Goal: Information Seeking & Learning: Learn about a topic

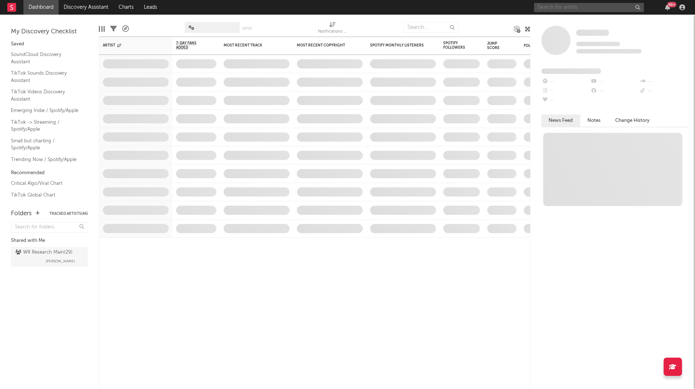
click at [546, 4] on input "text" at bounding box center [589, 7] width 110 height 9
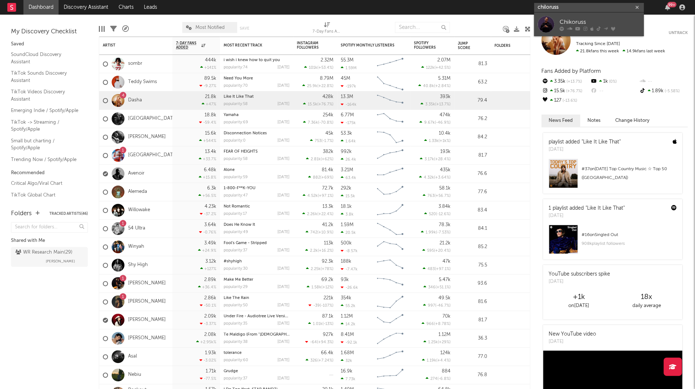
type input "chiloruss"
click at [550, 16] on div at bounding box center [546, 24] width 16 height 16
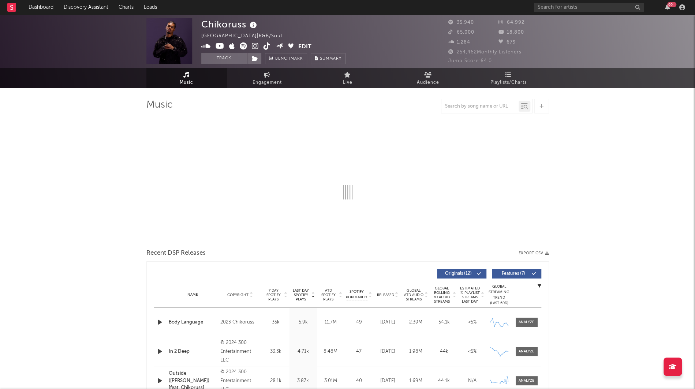
select select "6m"
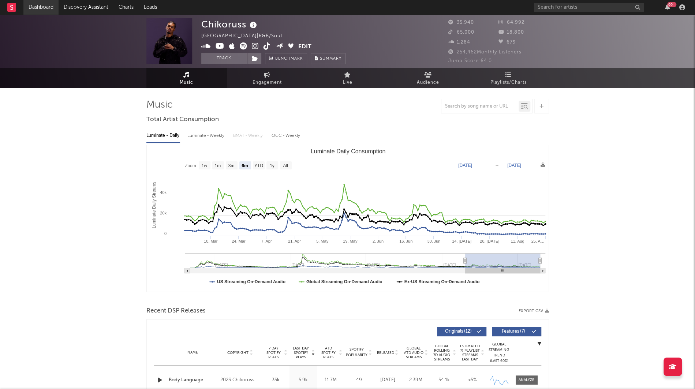
click at [55, 7] on link "Dashboard" at bounding box center [40, 7] width 35 height 15
